Goal: Information Seeking & Learning: Learn about a topic

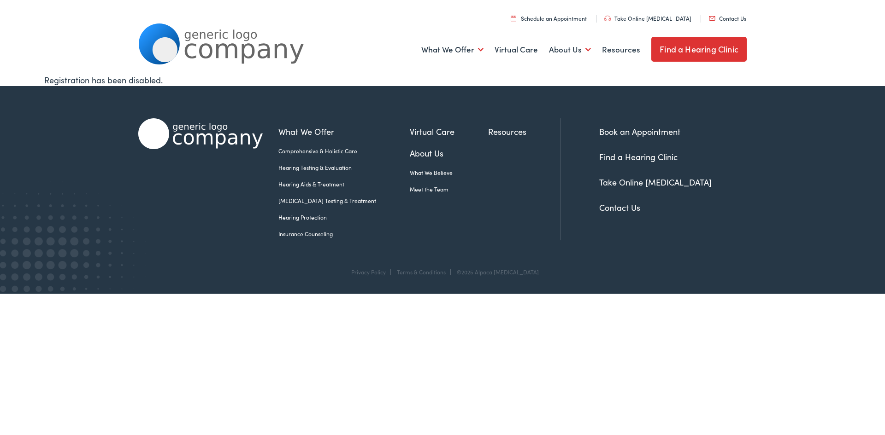
click at [488, 135] on link "Resources" at bounding box center [524, 131] width 72 height 12
click at [321, 235] on link "Insurance Counseling" at bounding box center [343, 234] width 131 height 8
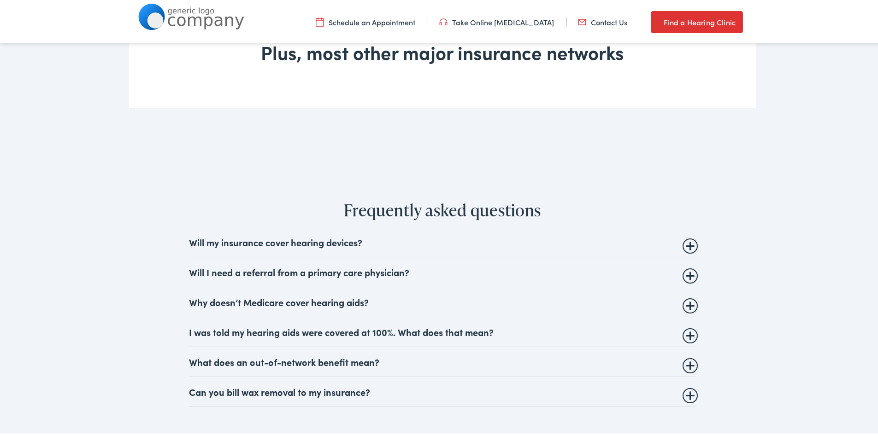
scroll to position [968, 0]
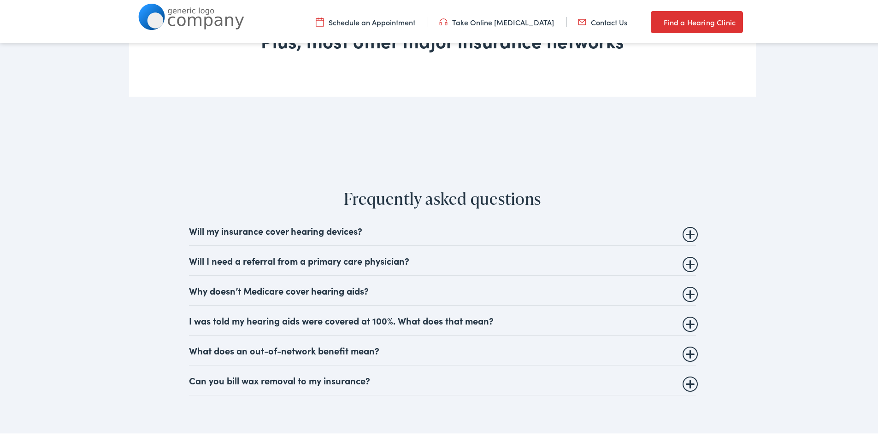
click at [684, 229] on summary "Will my insurance cover hearing devices?" at bounding box center [442, 229] width 507 height 11
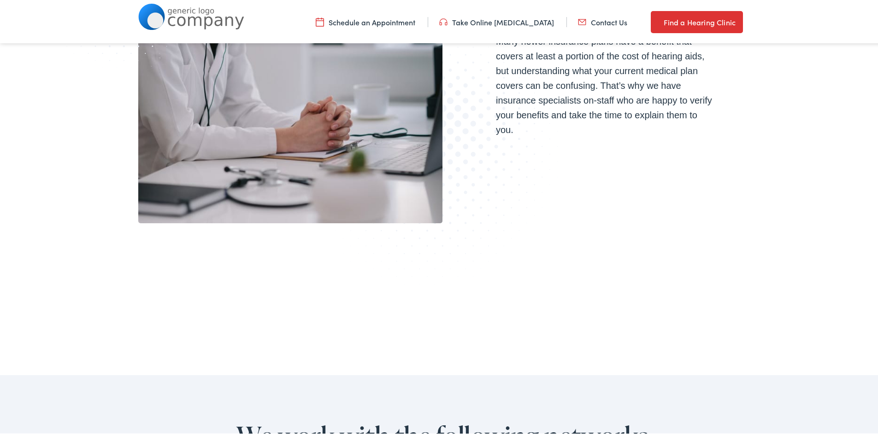
scroll to position [184, 0]
